Goal: Information Seeking & Learning: Understand process/instructions

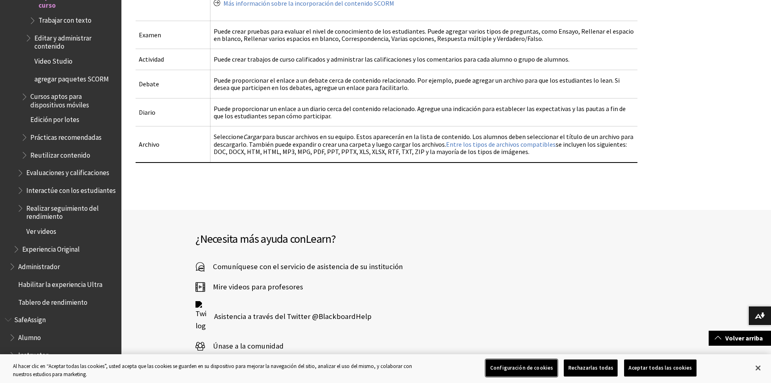
scroll to position [1396, 0]
click at [759, 368] on button "Cerrar" at bounding box center [758, 368] width 18 height 18
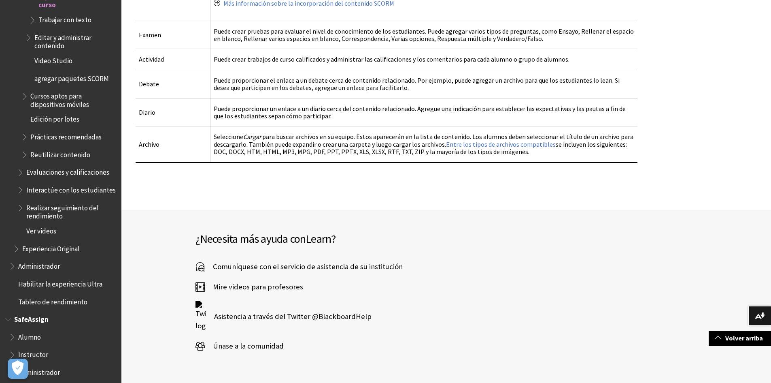
click at [34, 330] on span "Alumno" at bounding box center [29, 335] width 23 height 11
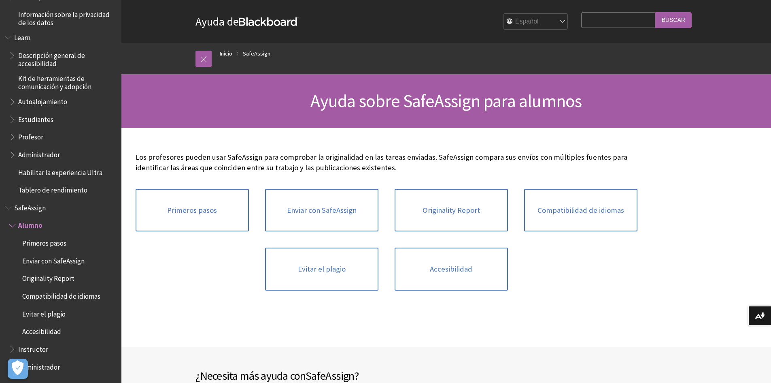
click at [38, 226] on span "Alumno" at bounding box center [30, 224] width 24 height 11
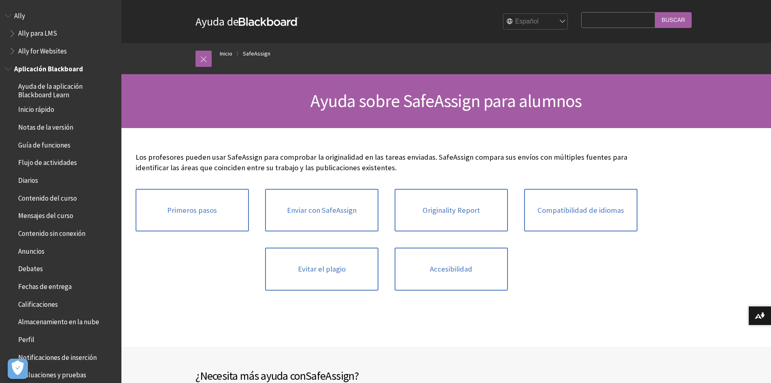
click at [45, 219] on span "Mensajes del curso" at bounding box center [45, 214] width 55 height 11
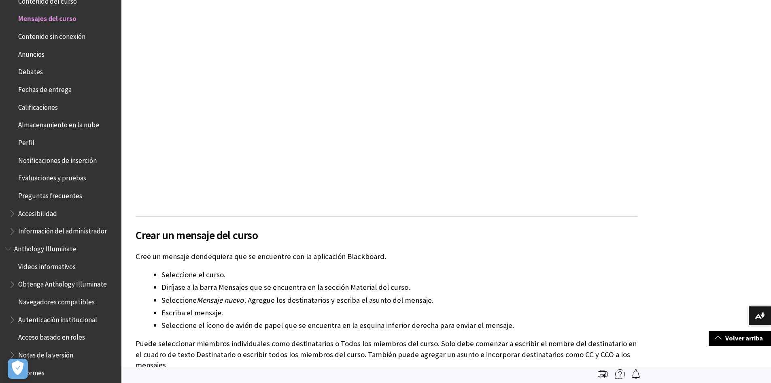
scroll to position [324, 0]
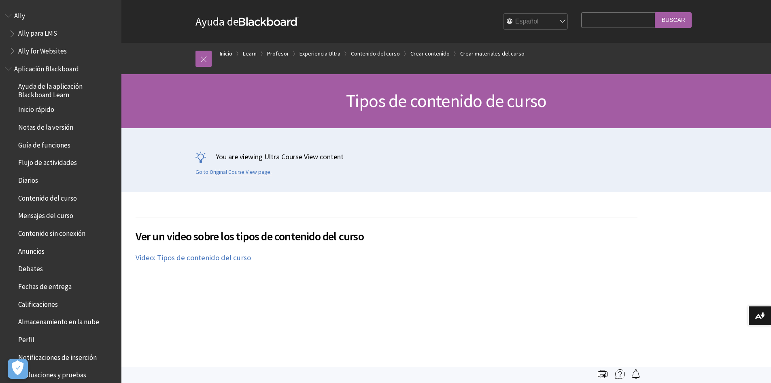
scroll to position [1363, 0]
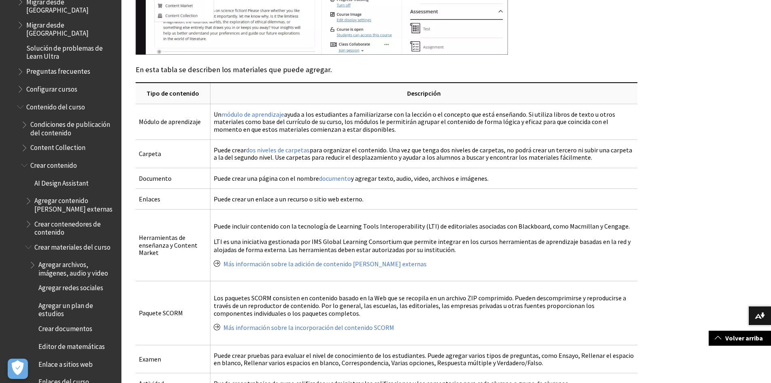
scroll to position [1080, 0]
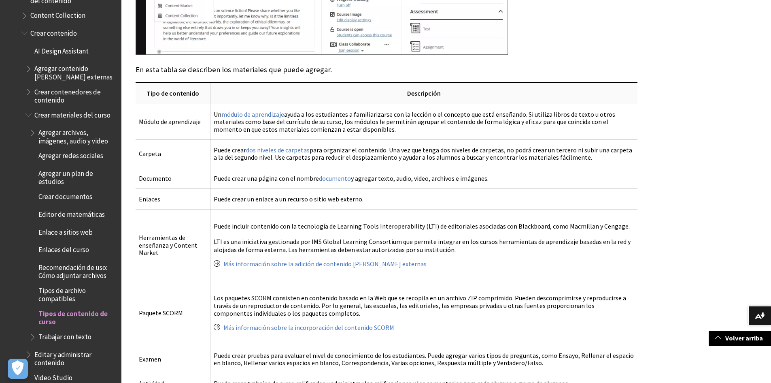
click at [34, 126] on span "Book outline for Blackboard Learn Help" at bounding box center [33, 131] width 9 height 10
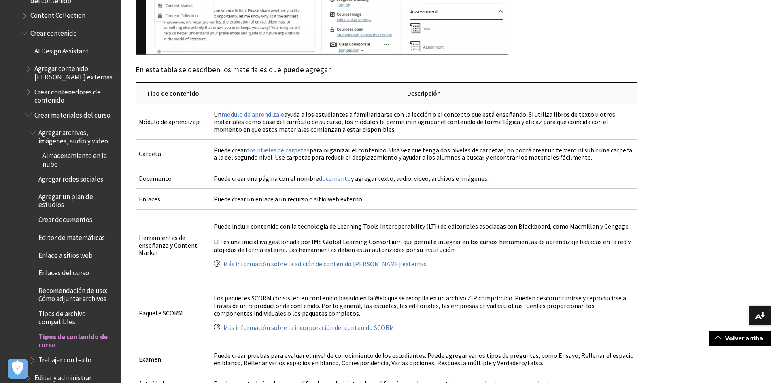
click at [34, 126] on span "Book outline for Blackboard Learn Help" at bounding box center [33, 131] width 9 height 10
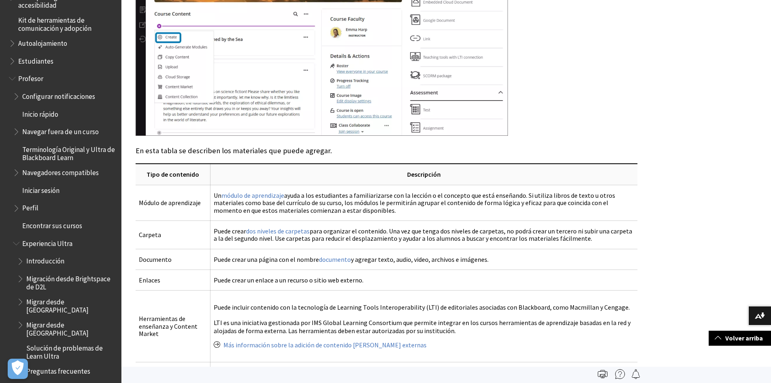
scroll to position [587, 0]
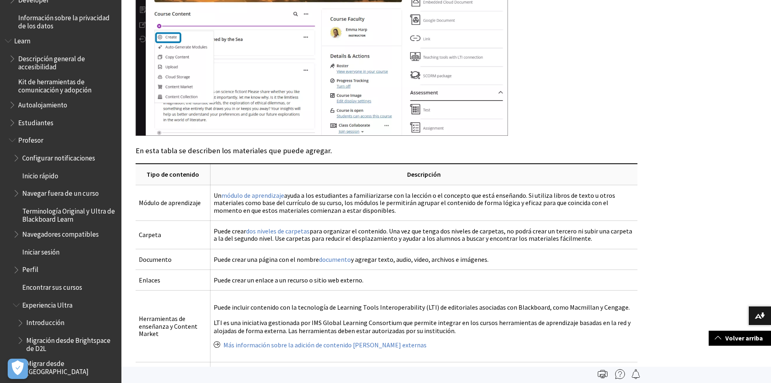
click at [20, 306] on span "Book outline for Blackboard Learn Help" at bounding box center [17, 303] width 9 height 10
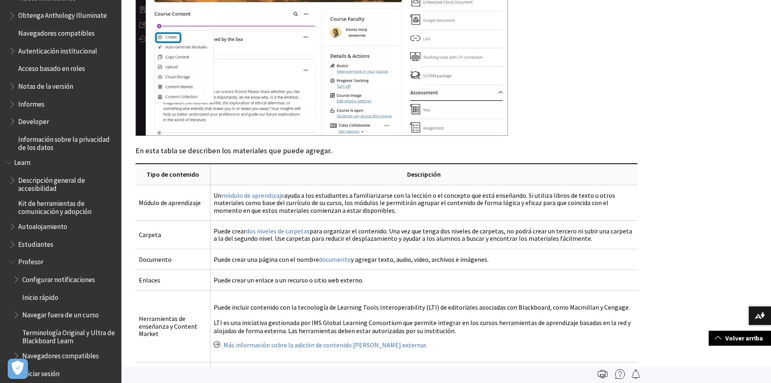
scroll to position [425, 0]
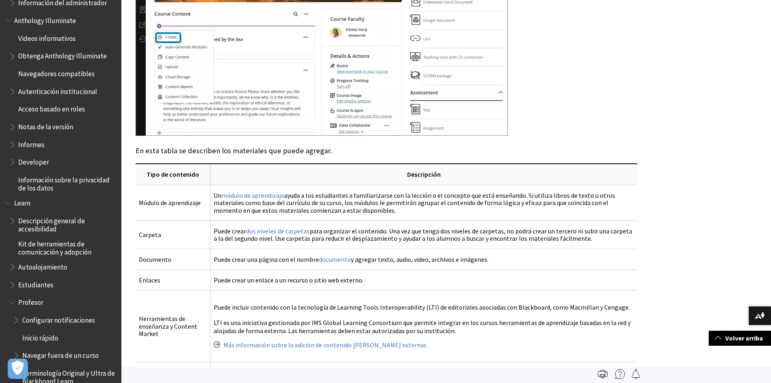
click at [11, 304] on span "Book outline for Blackboard Learn Help" at bounding box center [13, 300] width 9 height 10
click at [18, 287] on span "Estudiantes" at bounding box center [63, 285] width 108 height 14
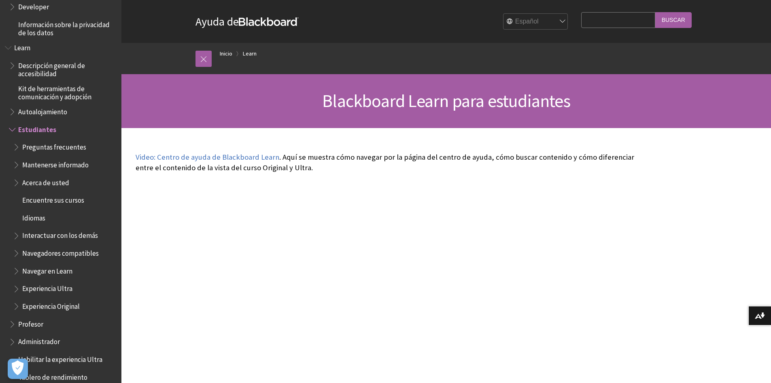
scroll to position [539, 0]
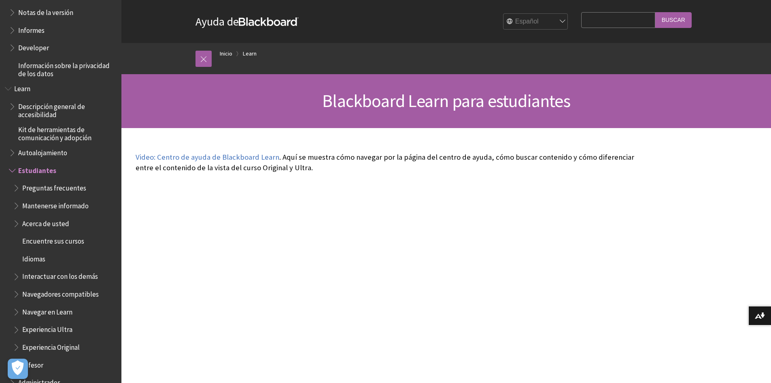
click at [31, 239] on span "Encuentre sus cursos" at bounding box center [53, 239] width 62 height 11
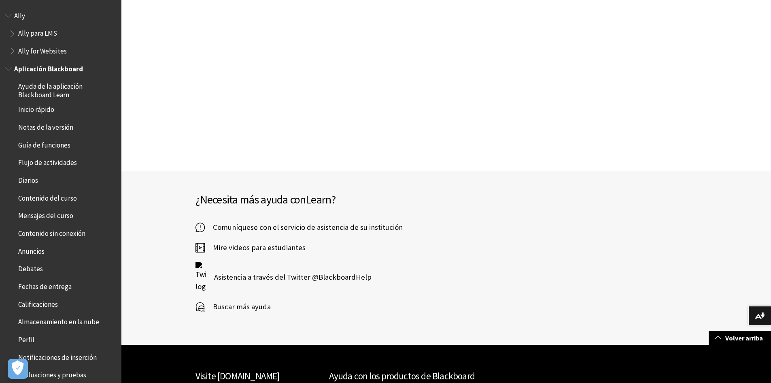
click at [43, 147] on span "Guía de funciones" at bounding box center [44, 143] width 52 height 11
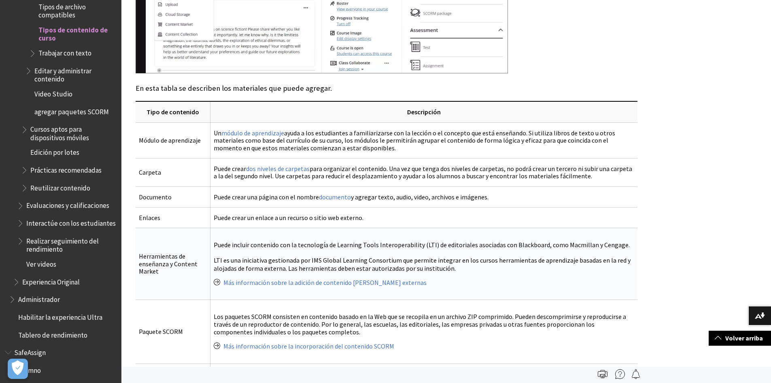
scroll to position [810, 0]
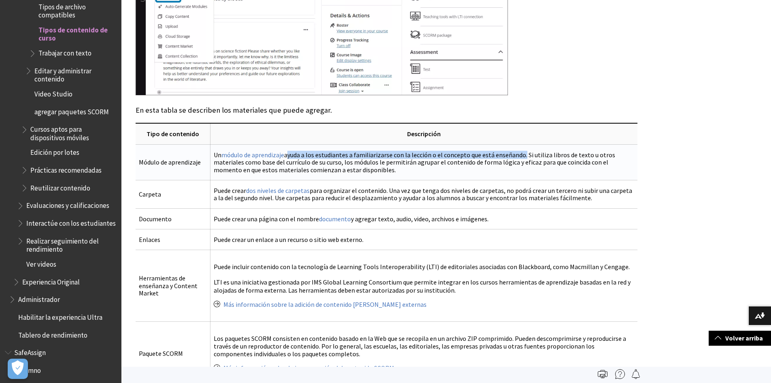
drag, startPoint x: 284, startPoint y: 156, endPoint x: 520, endPoint y: 151, distance: 235.7
click at [520, 151] on td "Un módulo de aprendizaje ayuda a los estudiantes a familiarizarse con la lecció…" at bounding box center [423, 162] width 427 height 36
copy td "ayuda a los estudiantes a familiarizarse con la lección o el concepto que está …"
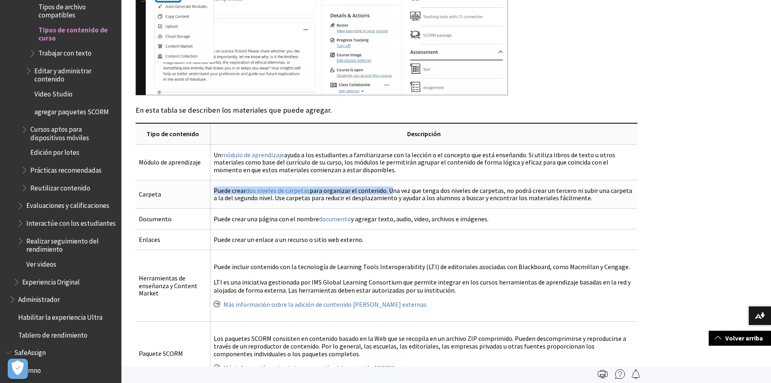
drag, startPoint x: 212, startPoint y: 191, endPoint x: 387, endPoint y: 193, distance: 175.3
click at [387, 193] on td "Puede crear dos niveles de carpetas para organizar el contenido. Una vez que te…" at bounding box center [423, 194] width 427 height 28
copy td "Puede crear dos niveles de carpetas para organizar el contenido."
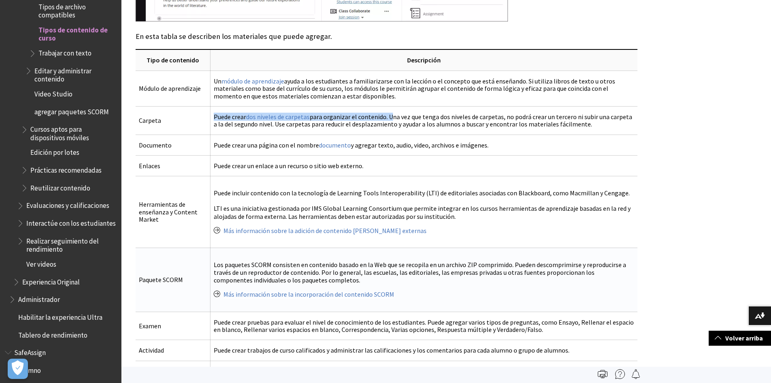
scroll to position [850, 0]
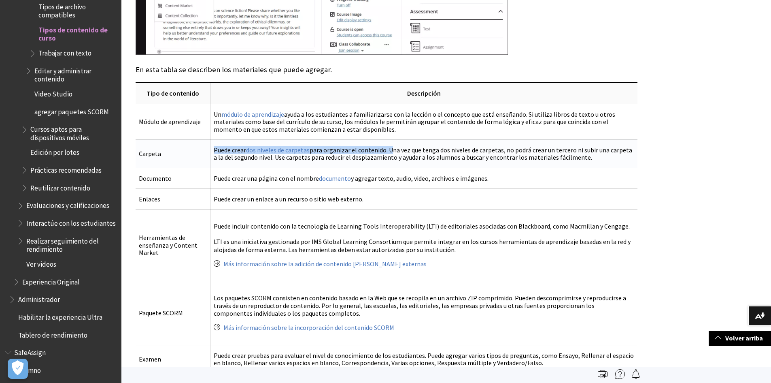
click at [217, 150] on td "Puede crear dos niveles de carpetas para organizar el contenido. Una vez que te…" at bounding box center [423, 153] width 427 height 28
click at [215, 150] on td "Puede crear dos niveles de carpetas para organizar el contenido. Una vez que te…" at bounding box center [423, 153] width 427 height 28
click at [217, 149] on td "Puede crear dos niveles de carpetas para organizar el contenido. Una vez que te…" at bounding box center [423, 153] width 427 height 28
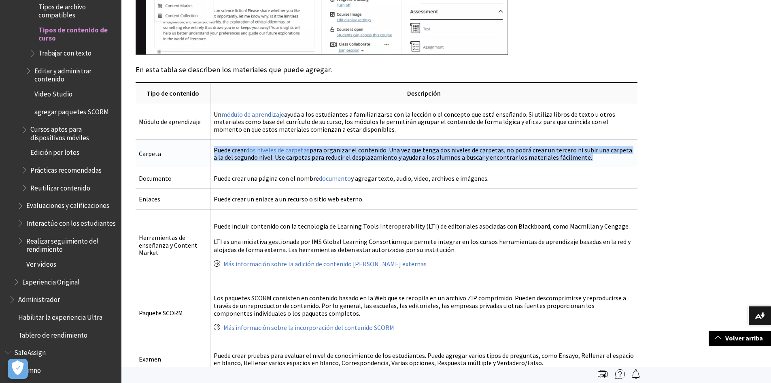
click at [217, 149] on td "Puede crear dos niveles de carpetas para organizar el contenido. Una vez que te…" at bounding box center [423, 153] width 427 height 28
click at [217, 148] on td "Puede crear dos niveles de carpetas para organizar el contenido. Una vez que te…" at bounding box center [423, 153] width 427 height 28
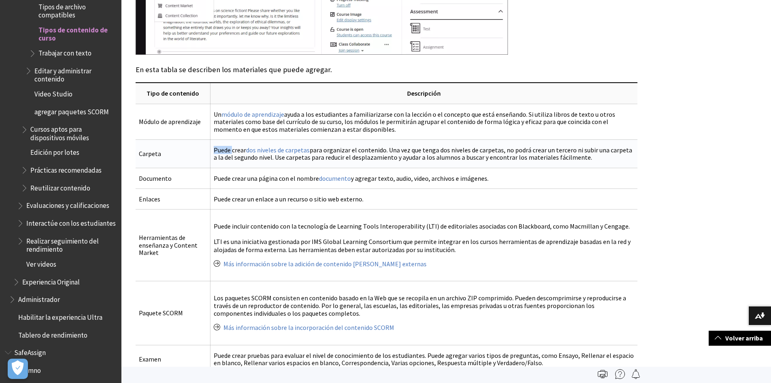
click at [217, 148] on td "Puede crear dos niveles de carpetas para organizar el contenido. Una vez que te…" at bounding box center [423, 153] width 427 height 28
click at [222, 148] on td "Puede crear dos niveles de carpetas para organizar el contenido. Una vez que te…" at bounding box center [423, 153] width 427 height 28
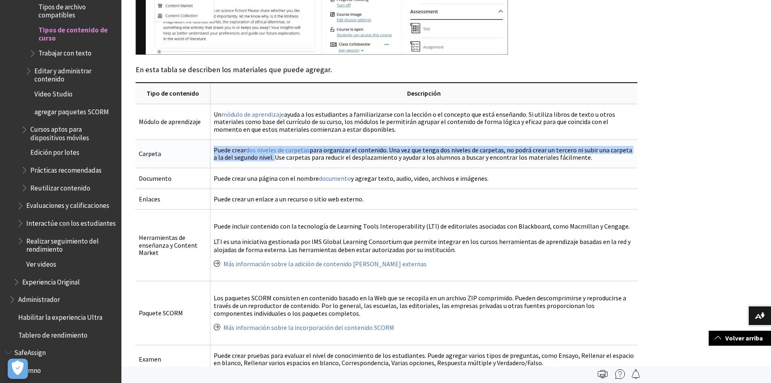
drag, startPoint x: 212, startPoint y: 149, endPoint x: 267, endPoint y: 157, distance: 55.2
click at [267, 157] on td "Puede crear dos niveles de carpetas para organizar el contenido. Una vez que te…" at bounding box center [423, 153] width 427 height 28
copy td "Puede crear dos niveles de carpetas para organizar el contenido. Una vez que te…"
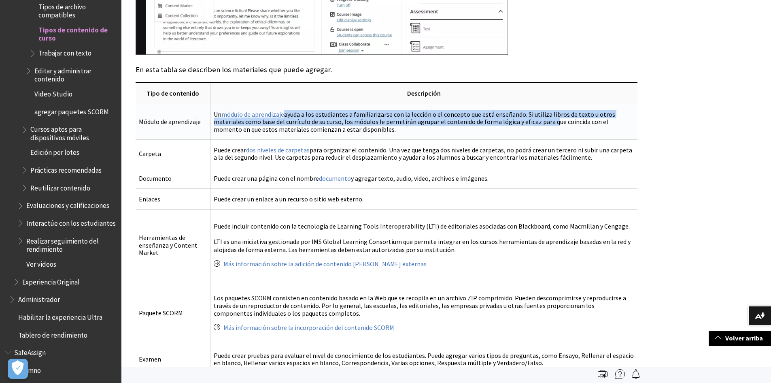
drag, startPoint x: 284, startPoint y: 114, endPoint x: 546, endPoint y: 123, distance: 262.9
click at [546, 123] on td "Un módulo de aprendizaje ayuda a los estudiantes a familiarizarse con la lecció…" at bounding box center [423, 122] width 427 height 36
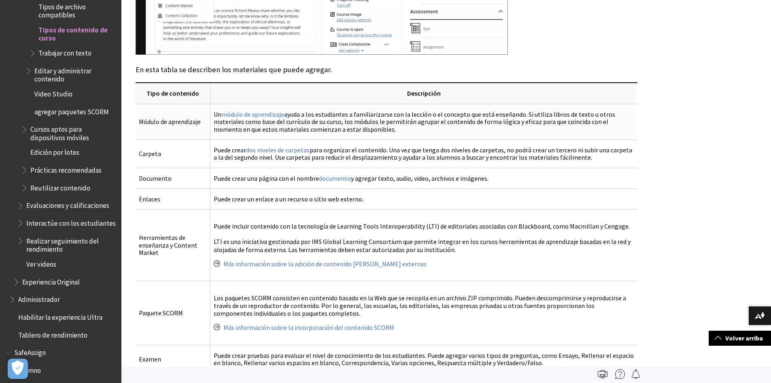
click at [359, 132] on td "Un módulo de aprendizaje ayuda a los estudiantes a familiarizarse con la lecció…" at bounding box center [423, 122] width 427 height 36
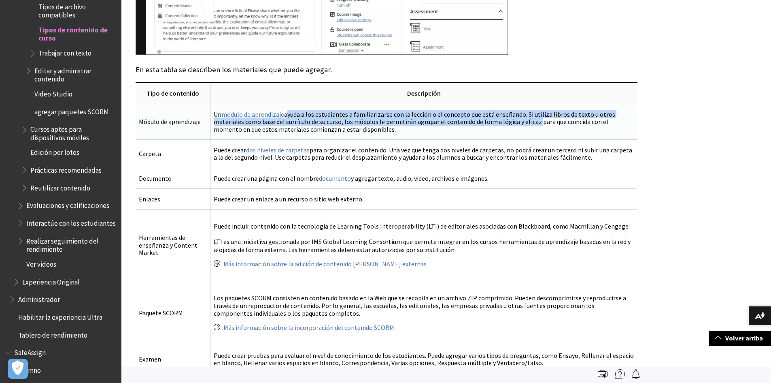
drag, startPoint x: 285, startPoint y: 115, endPoint x: 532, endPoint y: 123, distance: 247.9
click at [532, 123] on td "Un módulo de aprendizaje ayuda a los estudiantes a familiarizarse con la lecció…" at bounding box center [423, 122] width 427 height 36
copy td "ayuda a los estudiantes a familiarizarse con la lección o el concepto que está …"
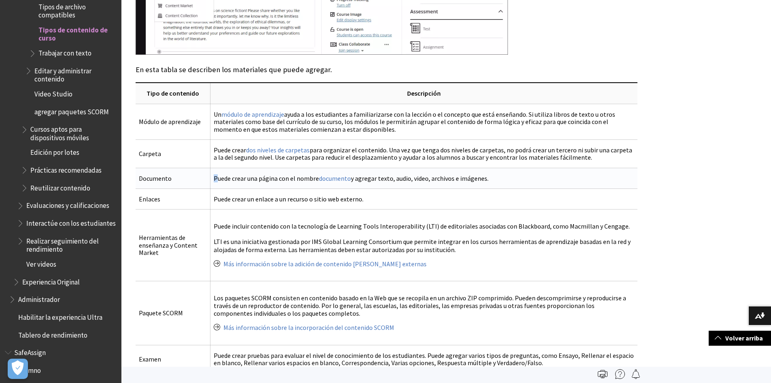
click at [215, 178] on td "Puede crear una página con el nombre documento y agregar texto, audio, video, a…" at bounding box center [423, 178] width 427 height 21
drag, startPoint x: 213, startPoint y: 178, endPoint x: 487, endPoint y: 181, distance: 273.7
click at [487, 181] on td "Puede crear una página con el nombre documento y agregar texto, audio, video, a…" at bounding box center [423, 178] width 427 height 21
copy td "Puede crear una página con el nombre documento y agregar texto, audio, video, a…"
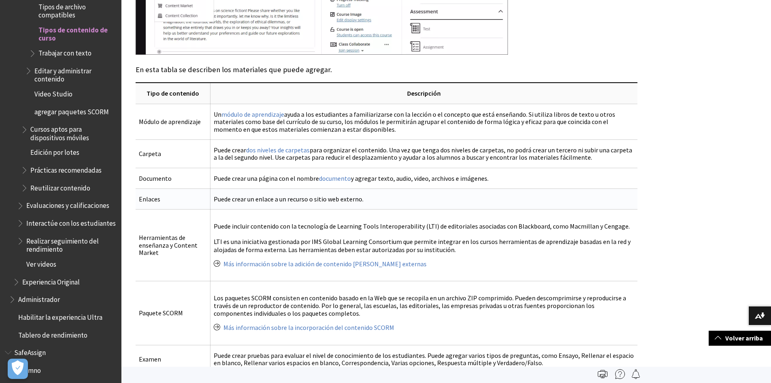
click at [212, 200] on td "Puede crear un enlace a un recurso o sitio web externo." at bounding box center [423, 199] width 427 height 21
drag, startPoint x: 212, startPoint y: 198, endPoint x: 373, endPoint y: 197, distance: 161.1
click at [373, 197] on td "Puede crear un enlace a un recurso o sitio web externo." at bounding box center [423, 199] width 427 height 21
copy td "Puede crear un enlace a un recurso o sitio web externo."
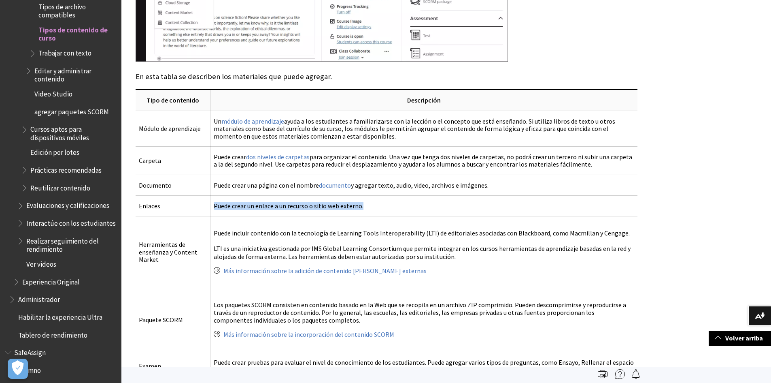
scroll to position [810, 0]
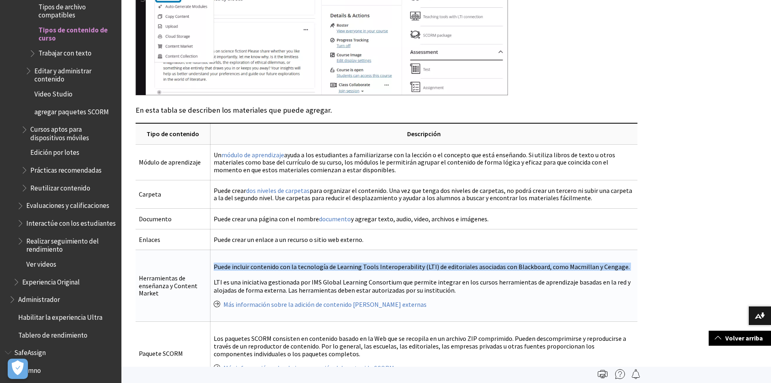
drag, startPoint x: 213, startPoint y: 268, endPoint x: 614, endPoint y: 274, distance: 401.6
click at [614, 274] on p "Puede incluir contenido con la tecnología de Learning Tools Interoperability (L…" at bounding box center [424, 278] width 421 height 31
copy p "Puede incluir contenido con la tecnología de Learning Tools Interoperability (L…"
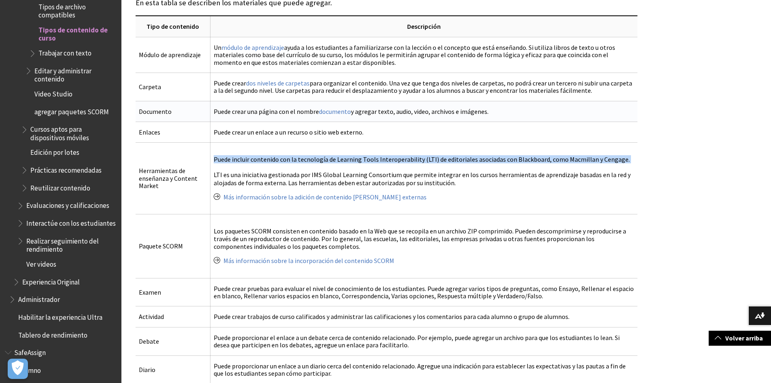
scroll to position [972, 0]
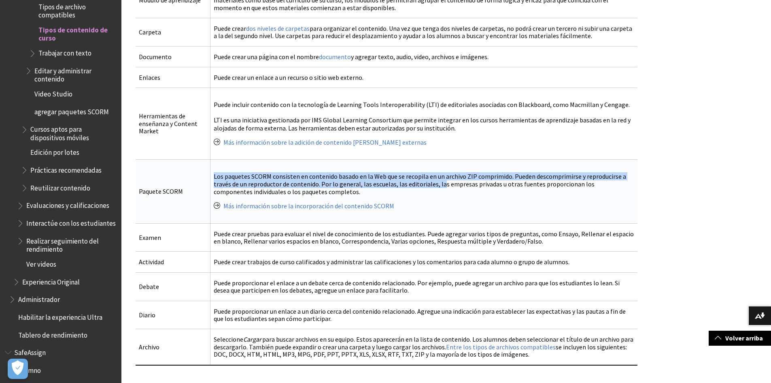
drag, startPoint x: 213, startPoint y: 176, endPoint x: 455, endPoint y: 186, distance: 242.7
click at [445, 187] on p "Los paquetes SCORM consisten en contenido basado en la Web que se recopila en u…" at bounding box center [424, 183] width 421 height 23
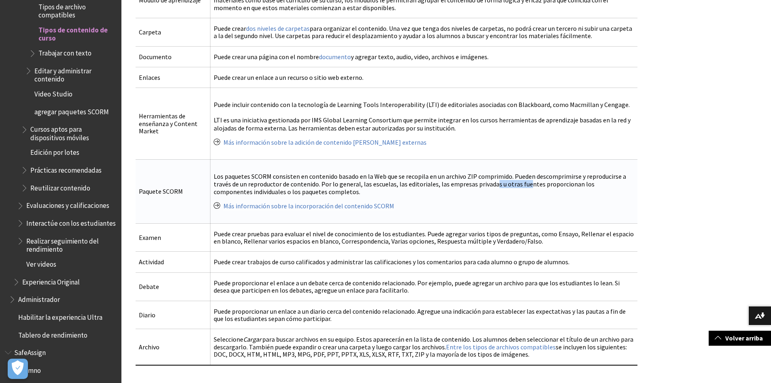
drag, startPoint x: 523, startPoint y: 180, endPoint x: 463, endPoint y: 185, distance: 60.5
click at [485, 184] on p "Los paquetes SCORM consisten en contenido basado en la Web que se recopila en u…" at bounding box center [424, 183] width 421 height 23
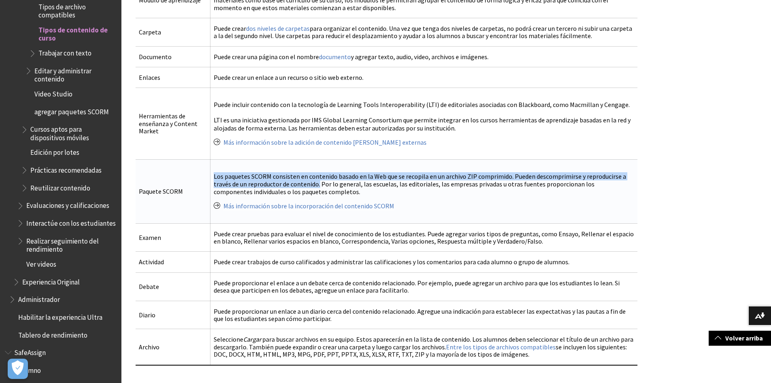
drag, startPoint x: 213, startPoint y: 177, endPoint x: 317, endPoint y: 183, distance: 104.2
click at [317, 183] on p "Los paquetes SCORM consisten en contenido basado en la Web que se recopila en u…" at bounding box center [424, 183] width 421 height 23
copy p "Los paquetes SCORM consisten en contenido basado en la Web que se recopila en u…"
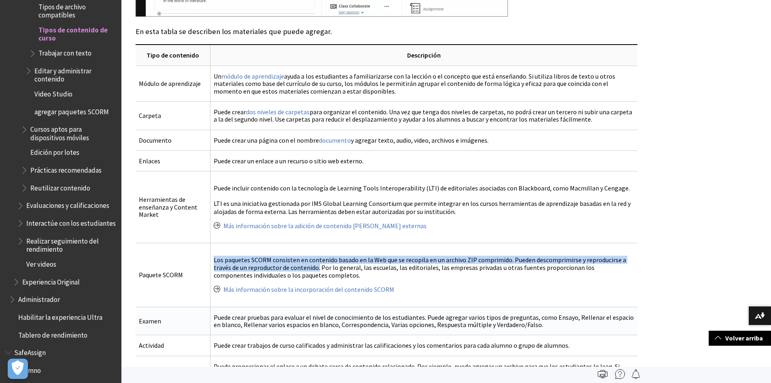
scroll to position [810, 0]
